Goal: Use online tool/utility: Utilize a website feature to perform a specific function

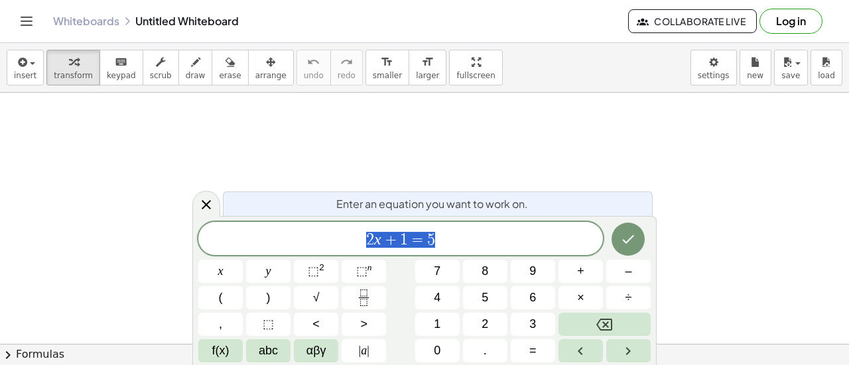
click at [441, 244] on span "2 x + 1 = 5" at bounding box center [400, 240] width 405 height 19
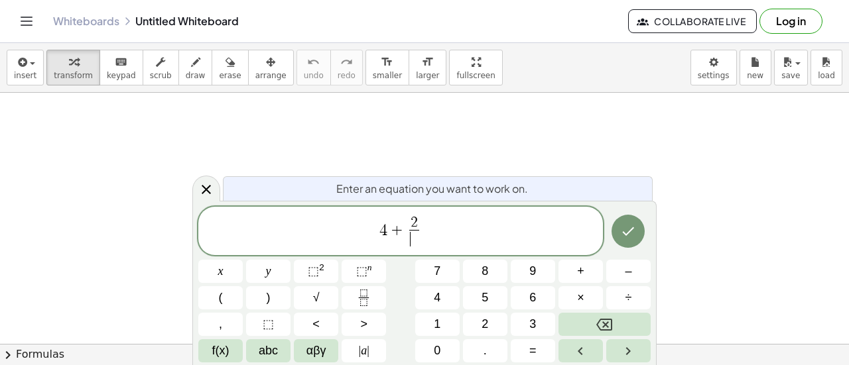
click at [417, 216] on span "4 + 2 ​ ​" at bounding box center [400, 232] width 405 height 35
click at [413, 239] on span at bounding box center [413, 239] width 9 height 18
click at [436, 234] on span "4 + k 2 ​ ​" at bounding box center [400, 232] width 405 height 35
click at [631, 230] on icon "Done" at bounding box center [629, 232] width 12 height 9
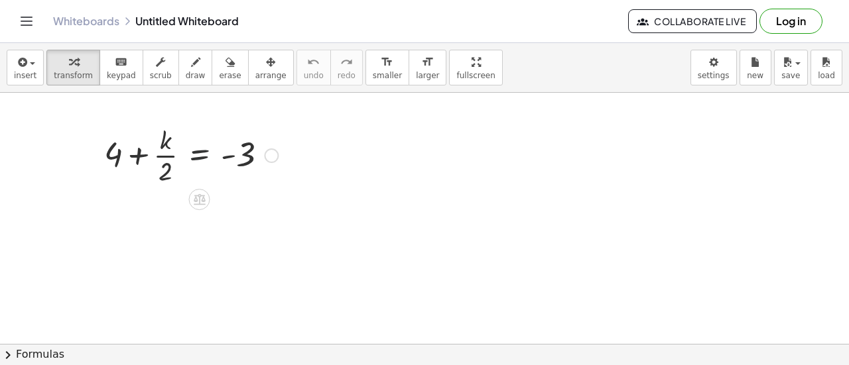
click at [202, 159] on div at bounding box center [191, 154] width 187 height 66
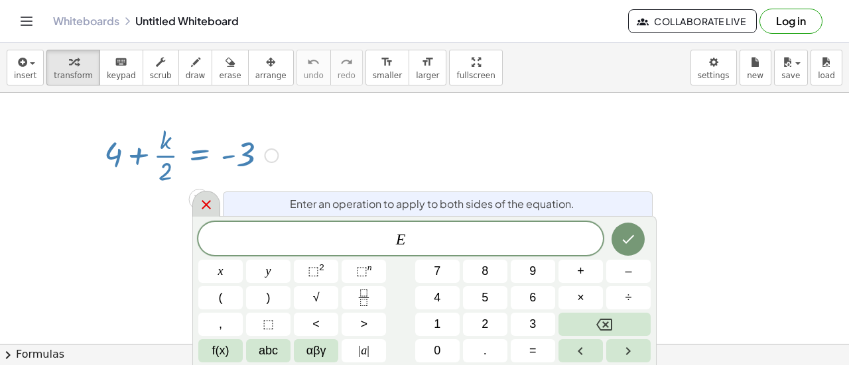
click at [208, 205] on icon at bounding box center [206, 205] width 16 height 16
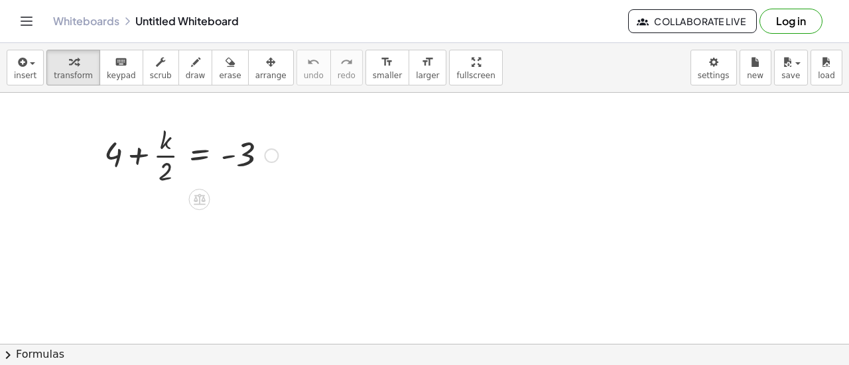
click at [161, 164] on div at bounding box center [191, 154] width 187 height 66
click at [131, 157] on div at bounding box center [191, 154] width 187 height 66
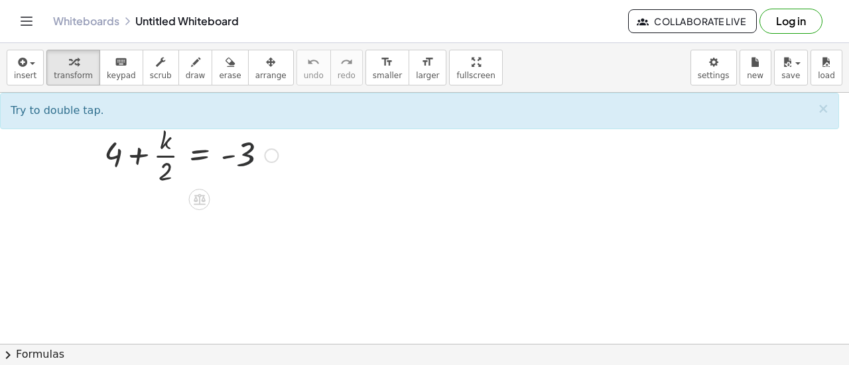
click at [247, 160] on div at bounding box center [191, 154] width 187 height 66
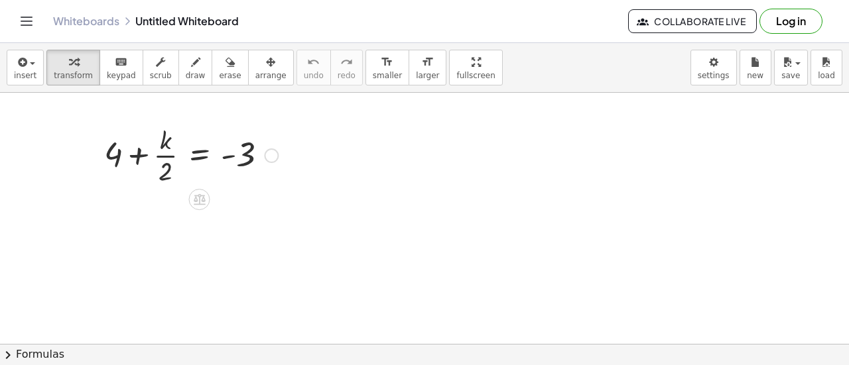
click at [230, 158] on div at bounding box center [191, 154] width 187 height 66
click at [117, 160] on div at bounding box center [191, 154] width 187 height 66
click at [142, 159] on div at bounding box center [191, 154] width 187 height 66
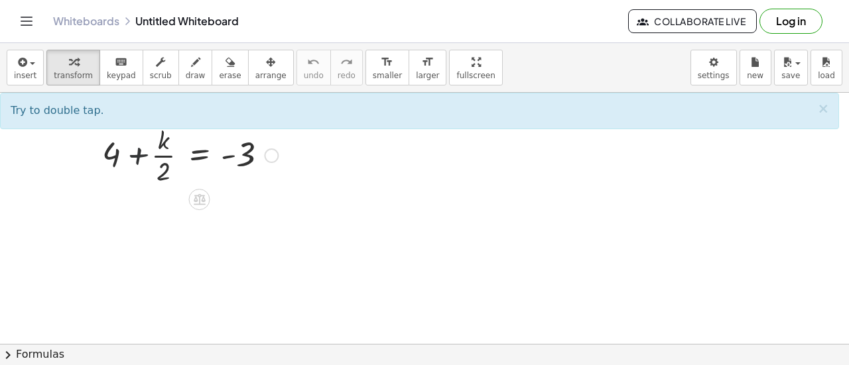
click at [142, 159] on div at bounding box center [191, 154] width 187 height 66
click at [230, 157] on div at bounding box center [191, 154] width 187 height 66
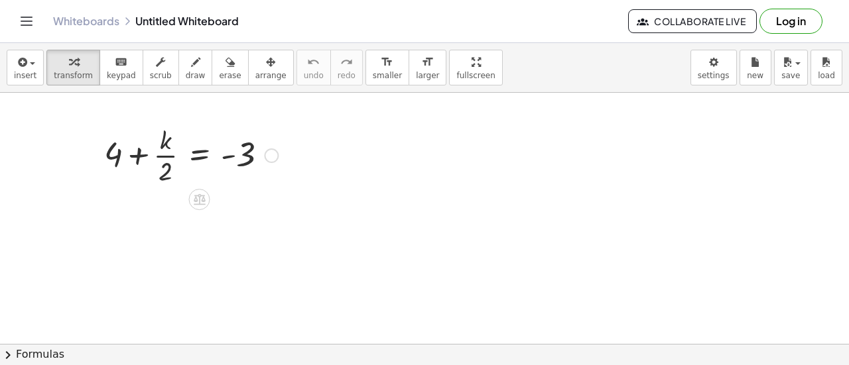
click at [200, 155] on div at bounding box center [191, 154] width 187 height 66
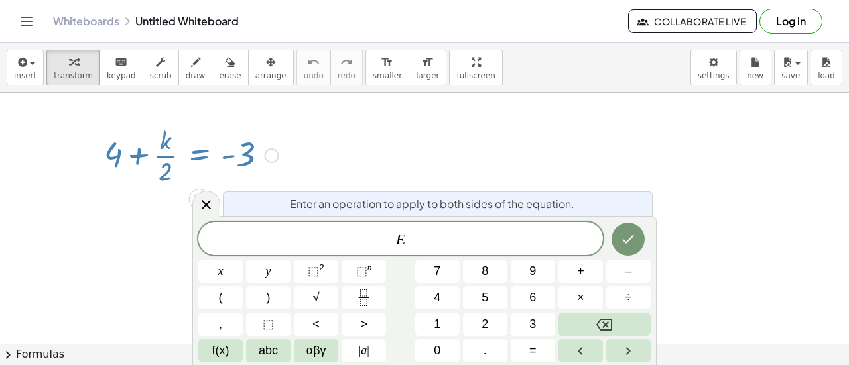
click at [200, 153] on div at bounding box center [191, 154] width 187 height 66
click at [199, 204] on icon at bounding box center [206, 205] width 16 height 16
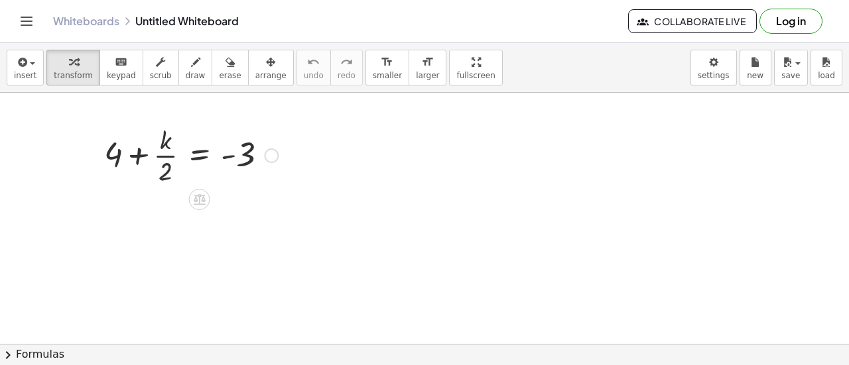
click at [241, 161] on div at bounding box center [191, 154] width 187 height 66
click at [242, 148] on div at bounding box center [191, 154] width 187 height 66
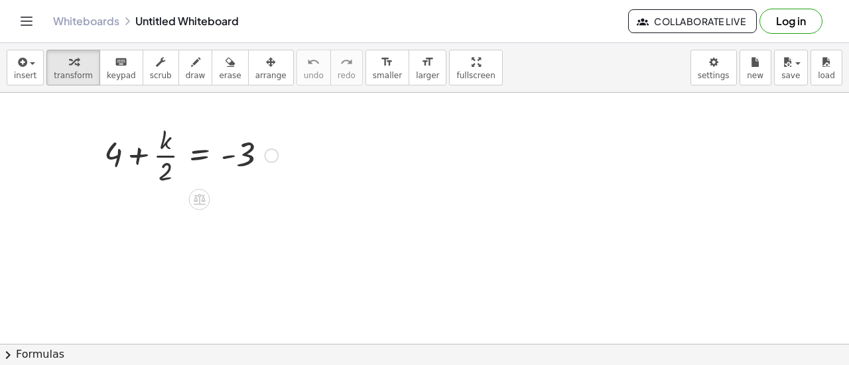
click at [242, 148] on div at bounding box center [191, 154] width 187 height 66
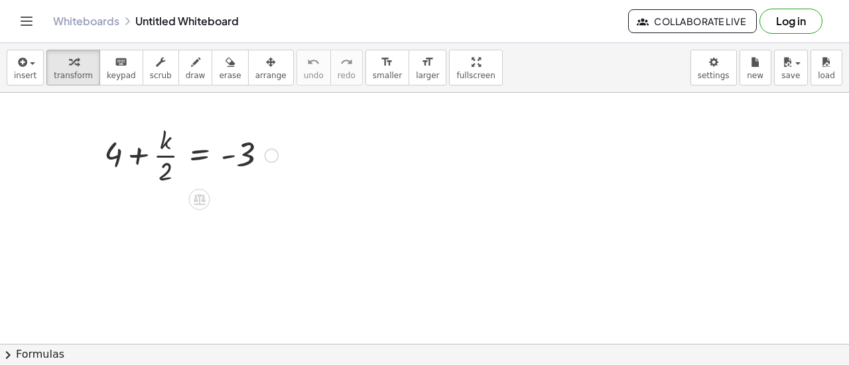
click at [242, 148] on div at bounding box center [191, 154] width 187 height 66
click at [245, 158] on div at bounding box center [191, 154] width 187 height 66
click at [201, 161] on div at bounding box center [191, 154] width 187 height 66
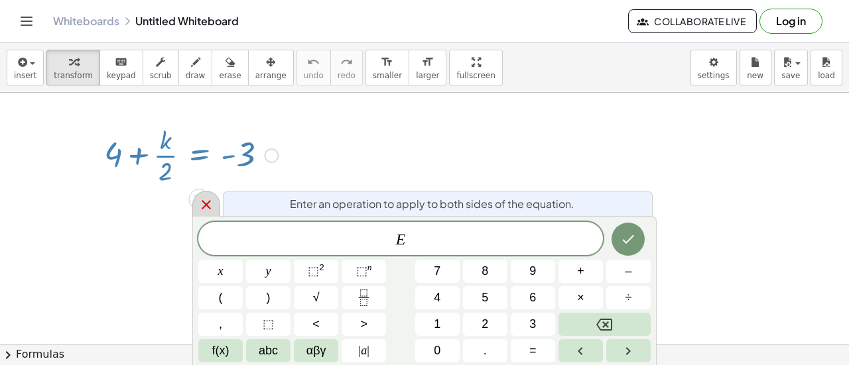
click at [208, 204] on icon at bounding box center [206, 205] width 16 height 16
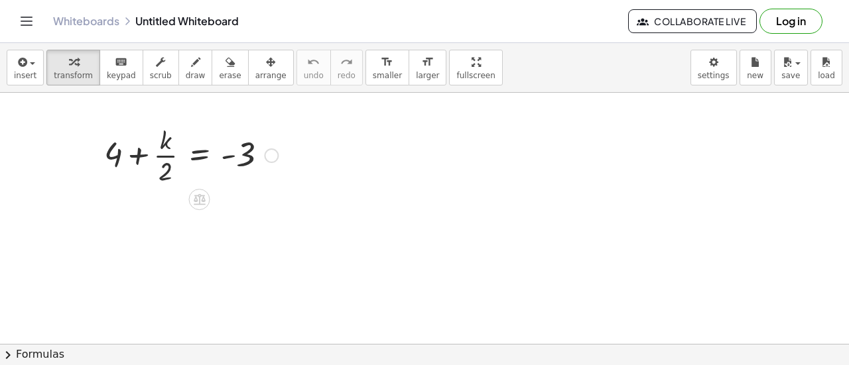
click at [167, 154] on div at bounding box center [191, 154] width 187 height 66
click at [135, 154] on div at bounding box center [191, 154] width 187 height 66
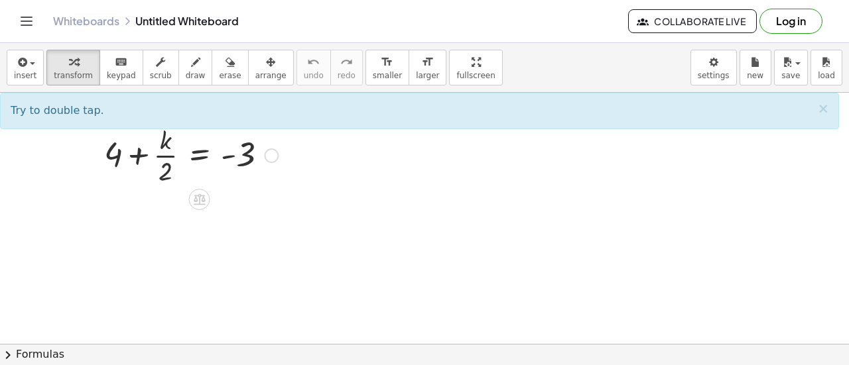
click at [113, 153] on div at bounding box center [191, 154] width 187 height 66
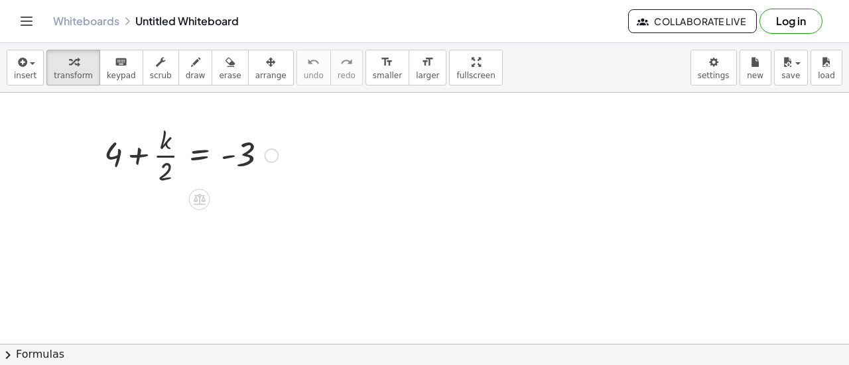
click at [114, 153] on div at bounding box center [191, 154] width 187 height 66
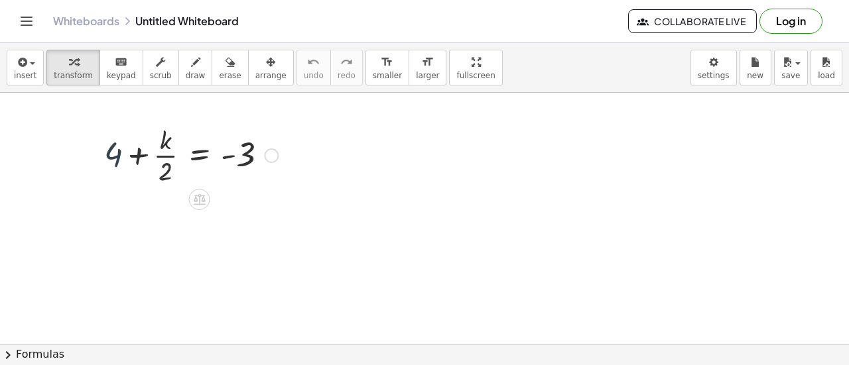
click at [114, 153] on div at bounding box center [191, 154] width 187 height 66
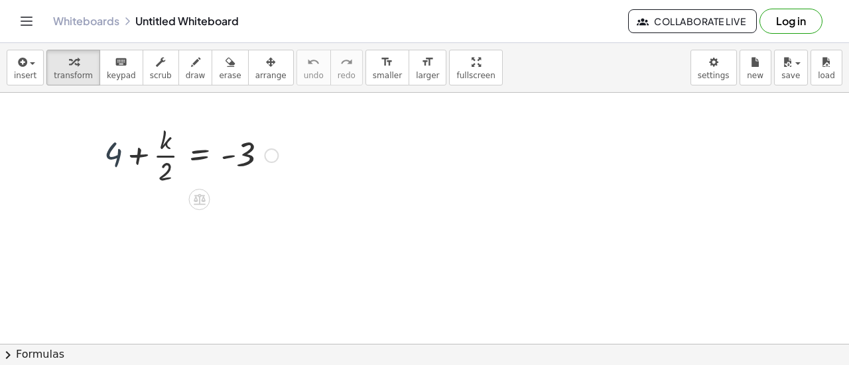
click at [114, 153] on div at bounding box center [191, 154] width 187 height 66
drag, startPoint x: 273, startPoint y: 161, endPoint x: 252, endPoint y: 164, distance: 21.5
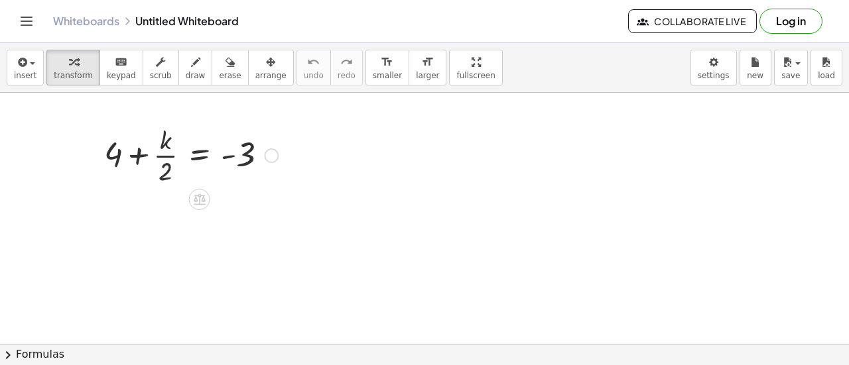
click at [200, 156] on div "+ 4 + · k · 2 = - 3" at bounding box center [200, 156] width 0 height 0
drag, startPoint x: 263, startPoint y: 157, endPoint x: 137, endPoint y: 187, distance: 129.5
click at [137, 187] on div "- 3 + 4 + · k · 2 = - 3" at bounding box center [186, 154] width 204 height 73
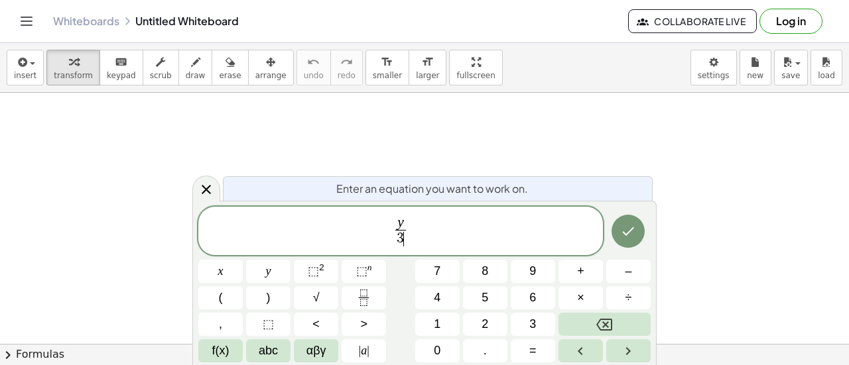
click at [423, 235] on span "y 3 ​ ​" at bounding box center [400, 232] width 405 height 35
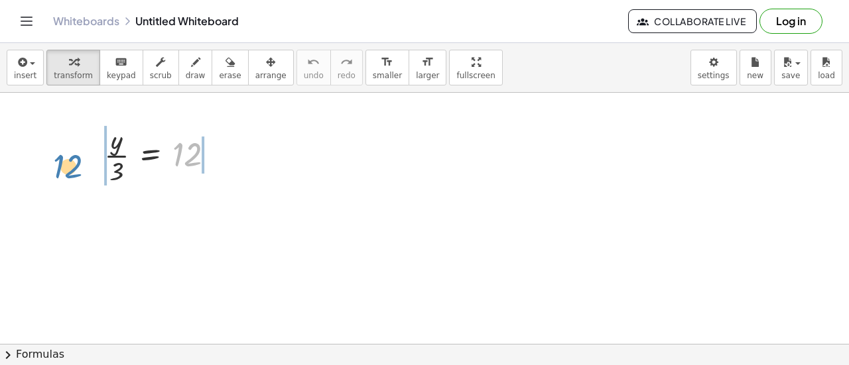
drag, startPoint x: 183, startPoint y: 154, endPoint x: 63, endPoint y: 164, distance: 120.5
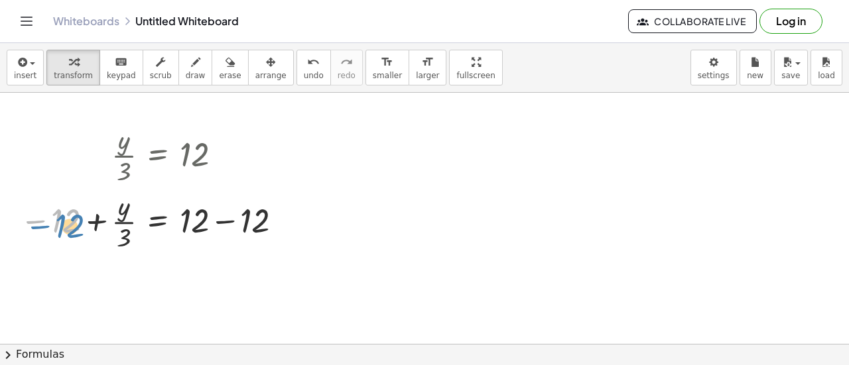
click at [69, 226] on div at bounding box center [153, 221] width 281 height 66
click at [184, 223] on div at bounding box center [153, 221] width 281 height 66
click at [184, 222] on div at bounding box center [153, 221] width 281 height 66
drag, startPoint x: 197, startPoint y: 222, endPoint x: 82, endPoint y: 273, distance: 126.2
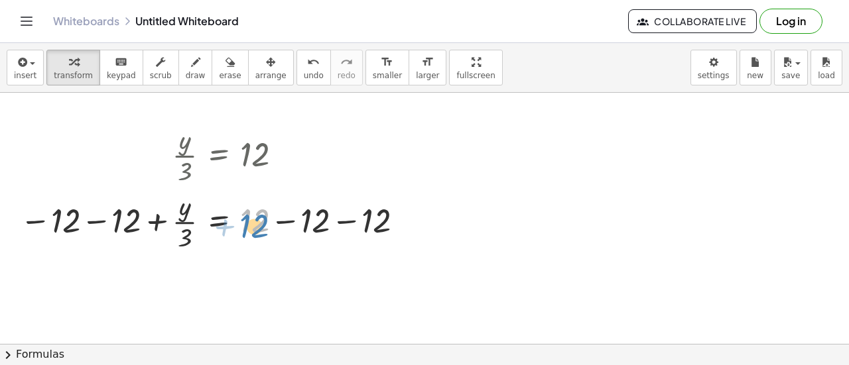
click at [247, 221] on div at bounding box center [214, 221] width 402 height 66
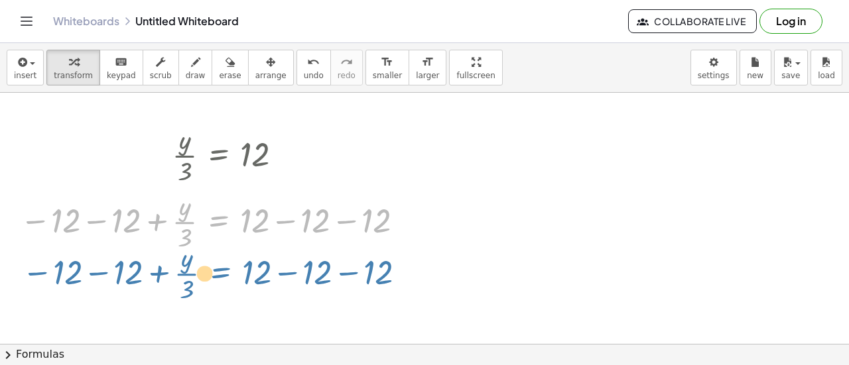
drag, startPoint x: 198, startPoint y: 213, endPoint x: 200, endPoint y: 265, distance: 51.8
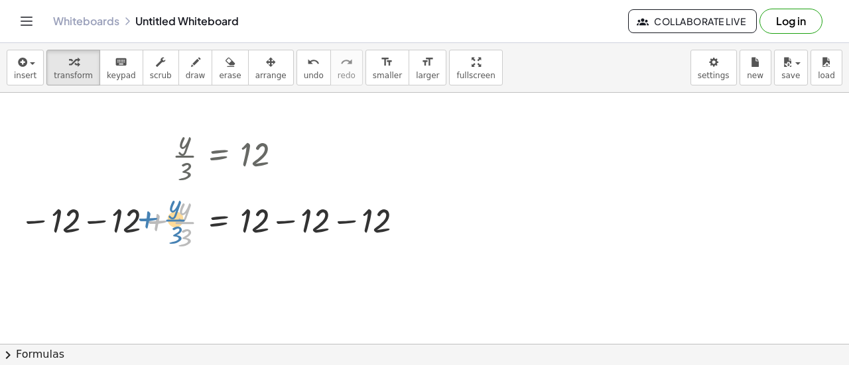
drag, startPoint x: 190, startPoint y: 234, endPoint x: 194, endPoint y: 229, distance: 7.1
click at [194, 229] on div at bounding box center [214, 221] width 402 height 66
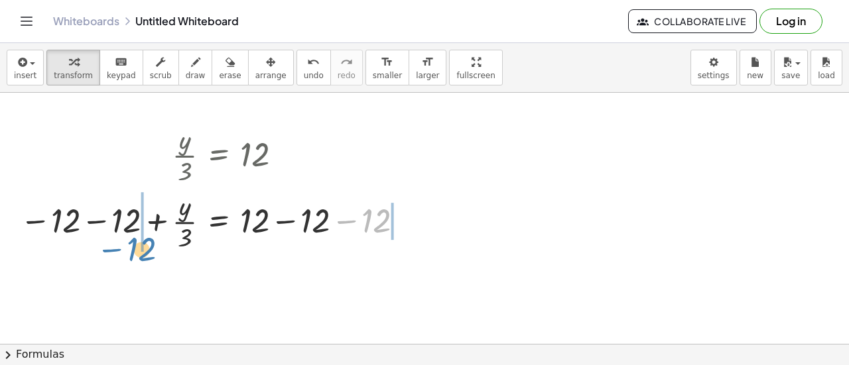
drag, startPoint x: 375, startPoint y: 219, endPoint x: 140, endPoint y: 247, distance: 237.2
click at [140, 247] on div at bounding box center [214, 221] width 402 height 66
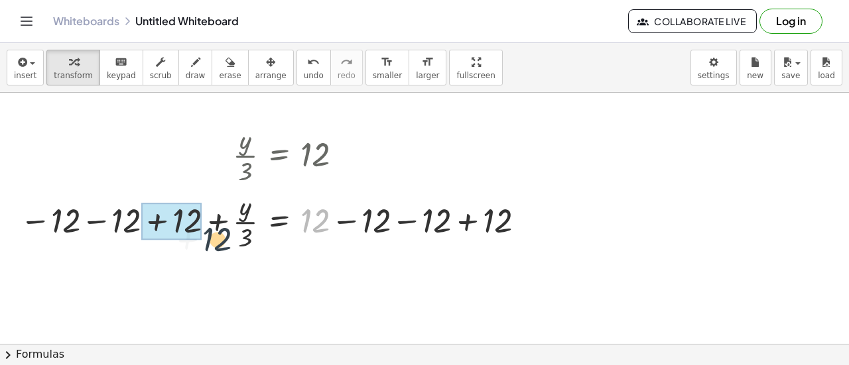
drag, startPoint x: 320, startPoint y: 224, endPoint x: 194, endPoint y: 228, distance: 126.8
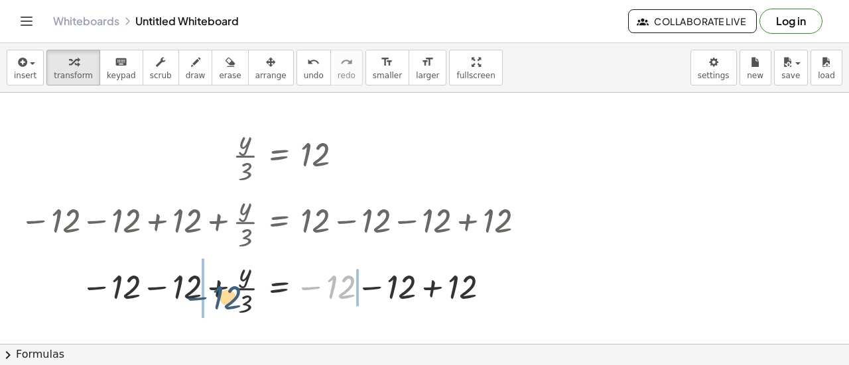
drag, startPoint x: 341, startPoint y: 273, endPoint x: 214, endPoint y: 273, distance: 126.7
click at [214, 273] on div at bounding box center [274, 287] width 523 height 66
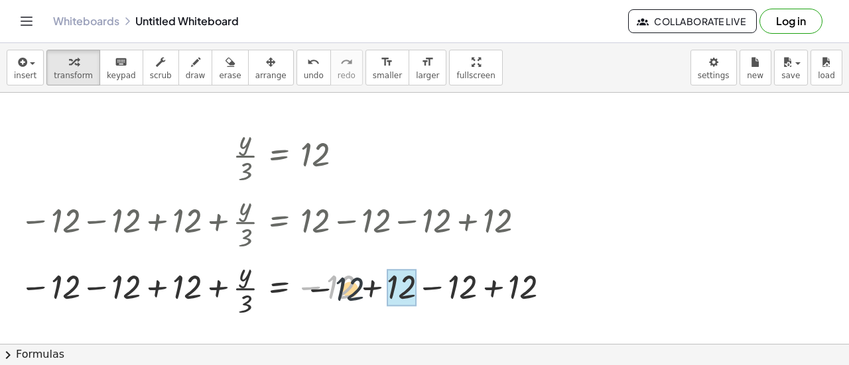
drag, startPoint x: 355, startPoint y: 296, endPoint x: 415, endPoint y: 304, distance: 60.2
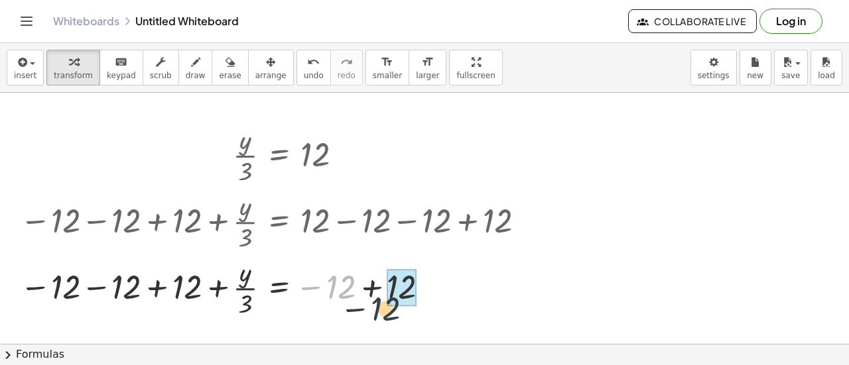
drag, startPoint x: 339, startPoint y: 282, endPoint x: 398, endPoint y: 287, distance: 59.3
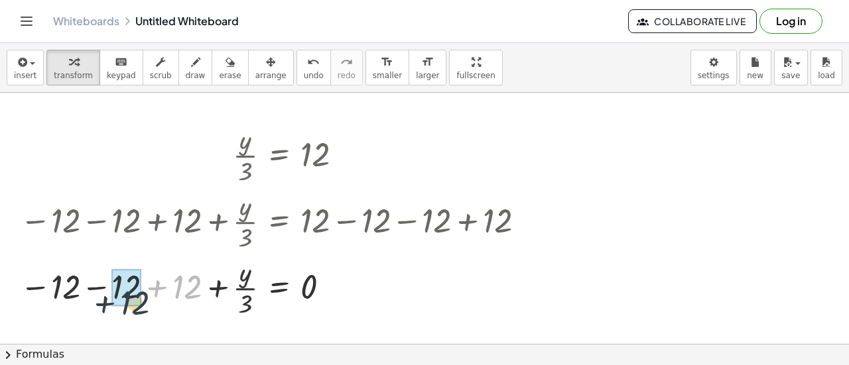
drag, startPoint x: 190, startPoint y: 287, endPoint x: 129, endPoint y: 295, distance: 61.6
